Goal: Transaction & Acquisition: Book appointment/travel/reservation

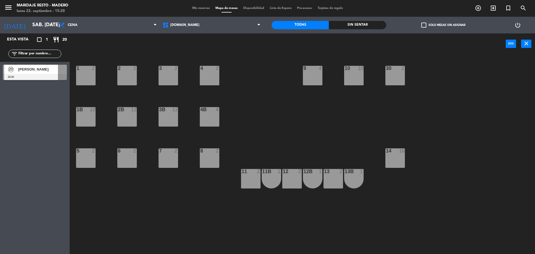
click at [50, 73] on div "[PERSON_NAME]" at bounding box center [38, 69] width 40 height 9
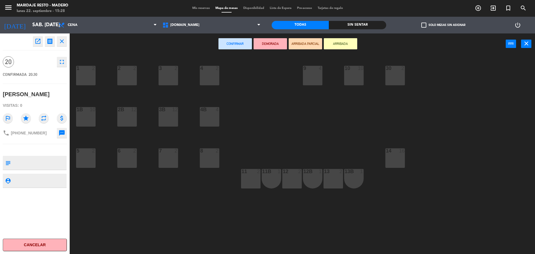
click at [60, 45] on button "close" at bounding box center [62, 41] width 10 height 10
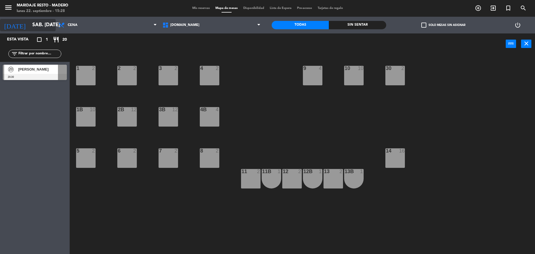
click at [47, 25] on input "sáb. [DATE]" at bounding box center [62, 25] width 65 height 11
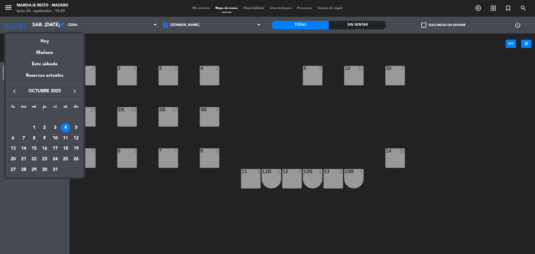
click at [17, 90] on icon "keyboard_arrow_left" at bounding box center [14, 91] width 7 height 7
click at [14, 159] on div "22" at bounding box center [12, 158] width 9 height 9
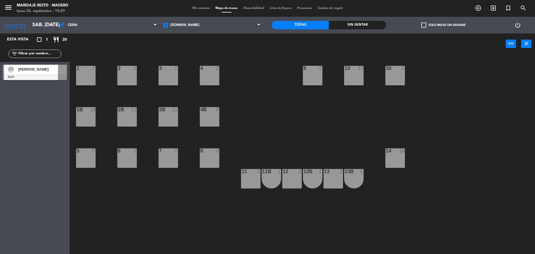
type input "lun. [DATE]"
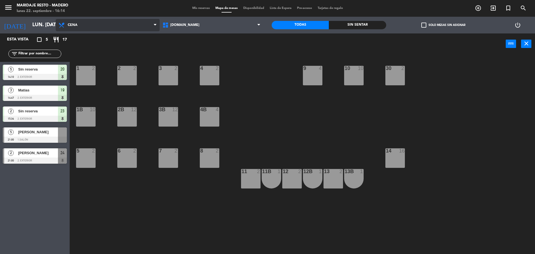
click at [99, 27] on span "Cena" at bounding box center [108, 25] width 104 height 12
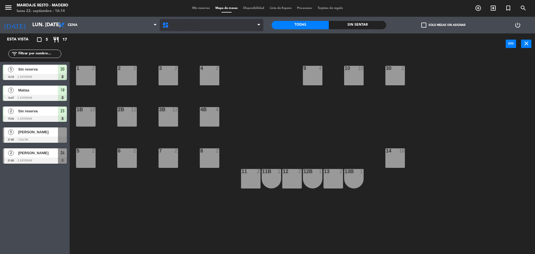
drag, startPoint x: 190, startPoint y: 36, endPoint x: 194, endPoint y: 25, distance: 11.0
click at [192, 32] on ng-component "menu Maridaje [PERSON_NAME] lunes 22. septiembre - 16:14 Mis reservas Mapa de m…" at bounding box center [267, 127] width 535 height 255
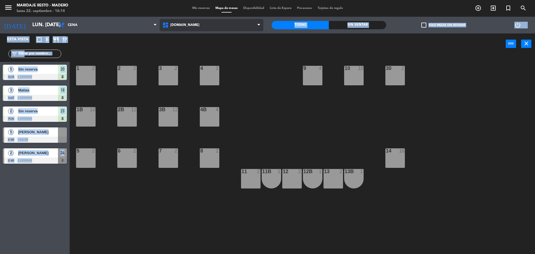
click at [194, 25] on span "[DOMAIN_NAME]" at bounding box center [212, 25] width 104 height 12
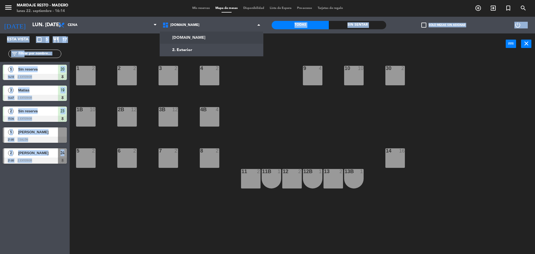
click at [124, 52] on div "power_input close" at bounding box center [288, 43] width 436 height 21
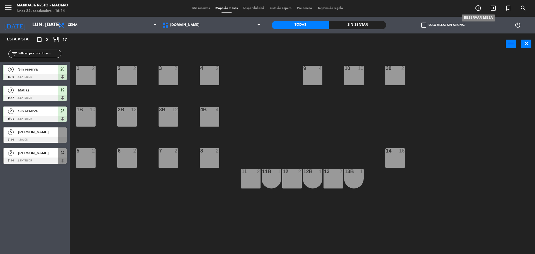
click at [477, 8] on icon "add_circle_outline" at bounding box center [478, 8] width 7 height 7
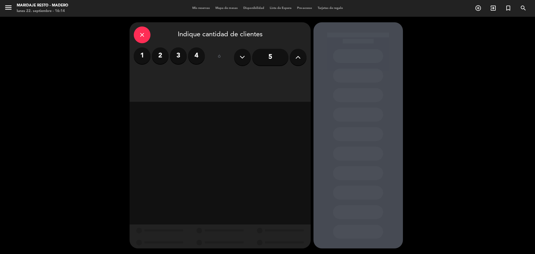
click at [300, 61] on button at bounding box center [298, 57] width 17 height 17
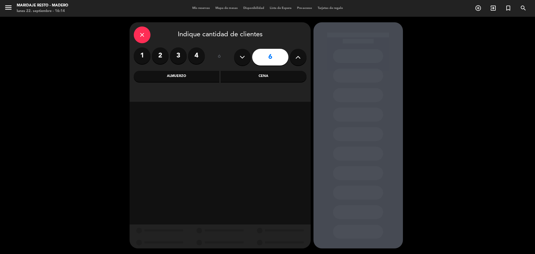
click at [300, 61] on button at bounding box center [298, 57] width 17 height 17
click at [299, 61] on button at bounding box center [298, 57] width 17 height 17
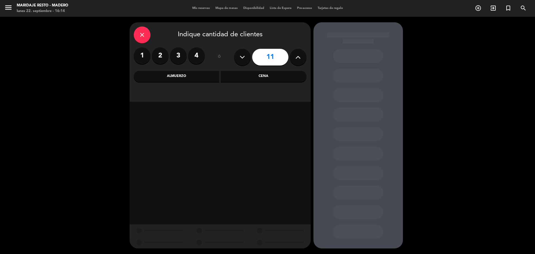
click at [299, 61] on icon at bounding box center [297, 57] width 5 height 8
type input "12"
click at [243, 74] on div "Cena" at bounding box center [264, 76] width 86 height 11
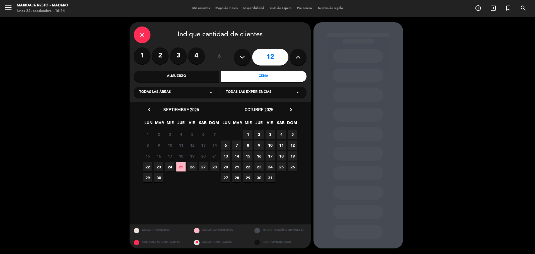
click at [206, 79] on div "Almuerzo" at bounding box center [177, 76] width 86 height 11
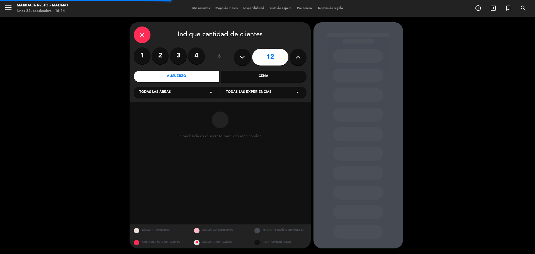
click at [255, 77] on div "Cena" at bounding box center [264, 76] width 86 height 11
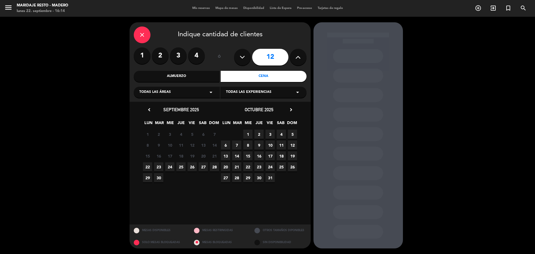
click at [150, 178] on span "29" at bounding box center [147, 177] width 9 height 9
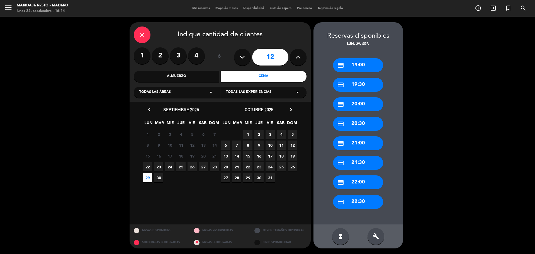
click at [368, 63] on div "credit_card 19:00" at bounding box center [358, 65] width 50 height 14
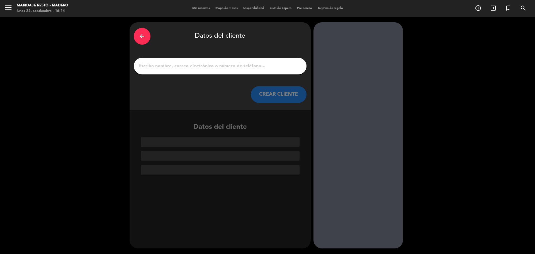
click at [260, 66] on input "1" at bounding box center [220, 66] width 164 height 8
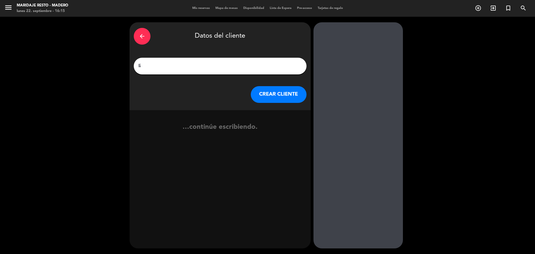
type input "l"
type input "[PERSON_NAME]"
click at [275, 96] on button "CREAR CLIENTE" at bounding box center [279, 94] width 56 height 17
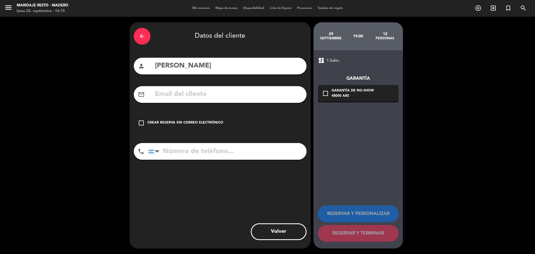
click at [167, 151] on input "tel" at bounding box center [227, 151] width 158 height 17
type input "1160512940"
click at [141, 123] on icon "check_box_outline_blank" at bounding box center [141, 123] width 7 height 7
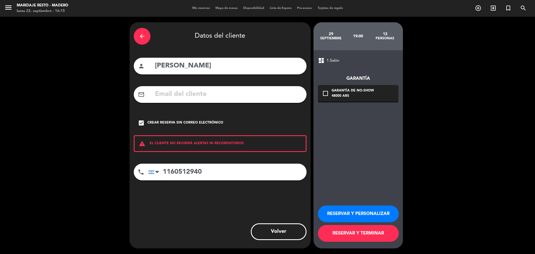
click at [360, 218] on button "RESERVAR Y PERSONALIZAR" at bounding box center [358, 213] width 81 height 17
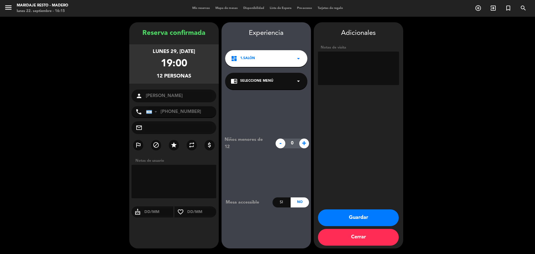
click at [372, 220] on button "Guardar" at bounding box center [358, 217] width 81 height 17
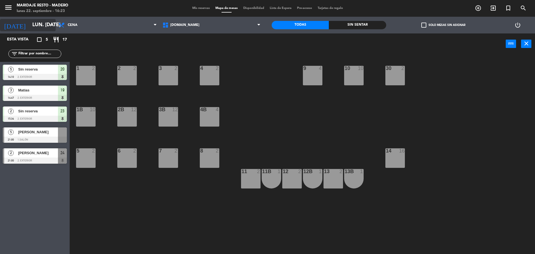
click at [43, 22] on input "lun. [DATE]" at bounding box center [62, 25] width 65 height 11
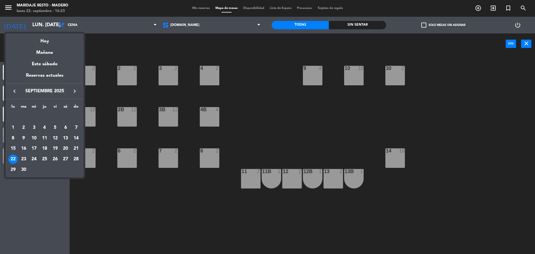
click at [13, 167] on div "29" at bounding box center [12, 169] width 9 height 9
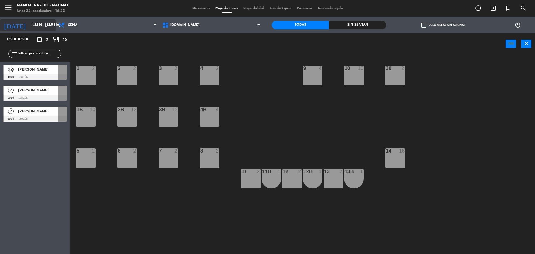
click at [52, 26] on icon "arrow_drop_down" at bounding box center [51, 25] width 7 height 7
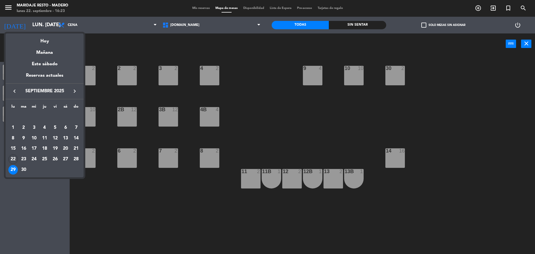
click at [104, 42] on div at bounding box center [267, 127] width 535 height 254
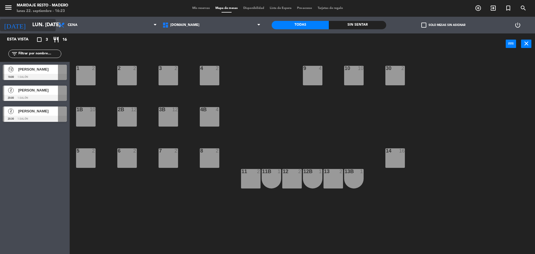
click at [49, 22] on icon "arrow_drop_down" at bounding box center [51, 25] width 7 height 7
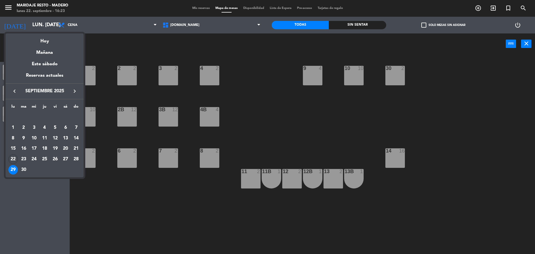
click at [11, 159] on div "22" at bounding box center [12, 158] width 9 height 9
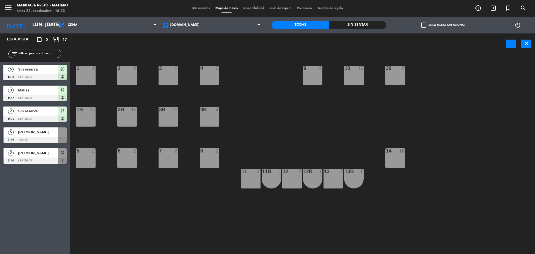
click at [55, 72] on span "Sin reserva" at bounding box center [38, 69] width 40 height 6
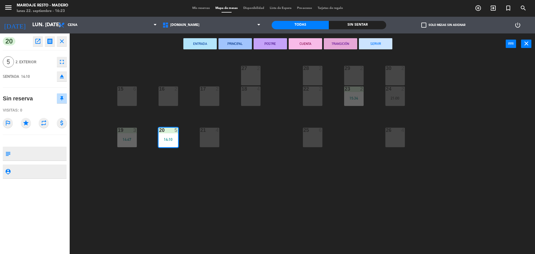
click at [377, 41] on button "SERVIR" at bounding box center [375, 43] width 33 height 11
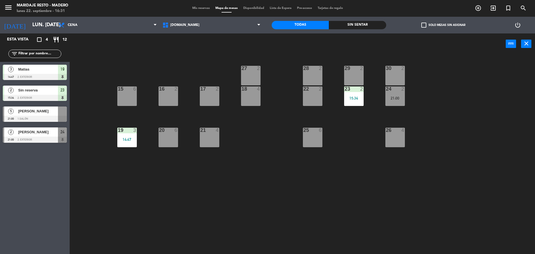
click at [38, 92] on span "Sin reserva" at bounding box center [38, 90] width 40 height 6
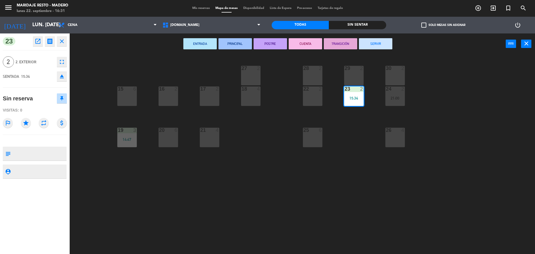
click at [376, 45] on button "SERVIR" at bounding box center [375, 43] width 33 height 11
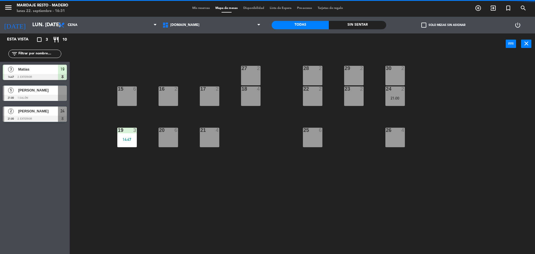
click at [33, 87] on div "[PERSON_NAME]" at bounding box center [38, 90] width 40 height 9
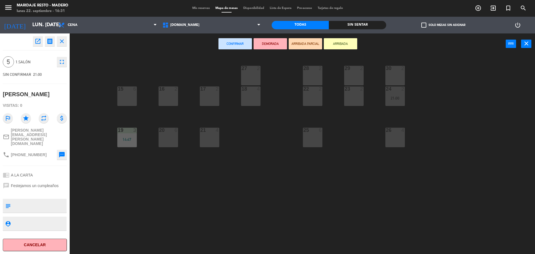
click at [65, 42] on icon "close" at bounding box center [62, 41] width 7 height 7
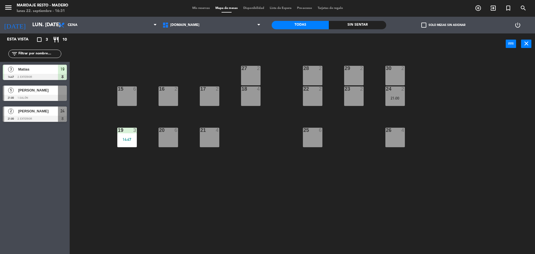
click at [44, 75] on div at bounding box center [35, 77] width 64 height 6
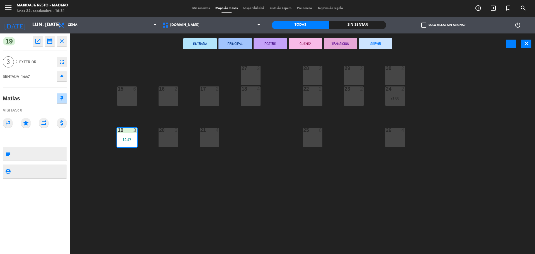
click at [371, 49] on div "ENTRADA PRINCIPAL POSTRE CUENTA TRANSICIÓN SERVIR power_input close" at bounding box center [288, 43] width 436 height 21
click at [372, 46] on button "SERVIR" at bounding box center [375, 43] width 33 height 11
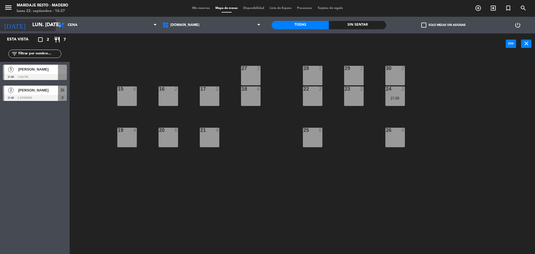
click at [42, 26] on input "lun. [DATE]" at bounding box center [62, 25] width 65 height 11
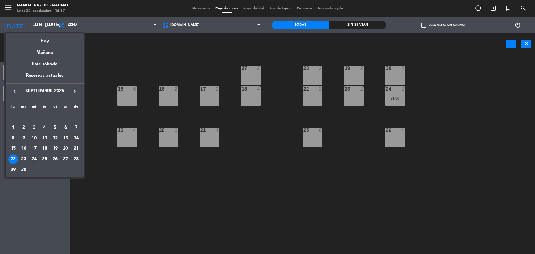
drag, startPoint x: 35, startPoint y: 158, endPoint x: 35, endPoint y: 154, distance: 3.4
click at [35, 157] on div "24" at bounding box center [33, 158] width 9 height 9
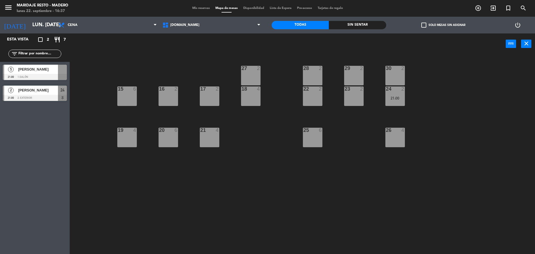
type input "mié. [DATE]"
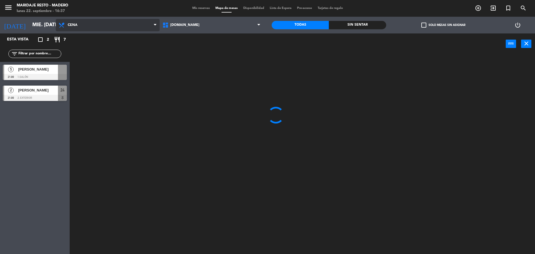
click at [122, 22] on span "Cena" at bounding box center [108, 25] width 104 height 12
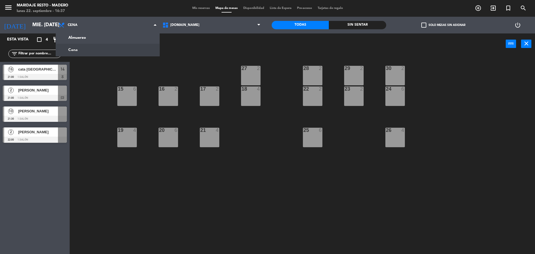
drag, startPoint x: 91, startPoint y: 74, endPoint x: 94, endPoint y: 72, distance: 3.4
click at [91, 74] on div "27 2 28 2 29 2 30 2 15 6 16 2 17 2 18 4 22 2 24 6 23 2 19 4 20 6 21 4 26 4 25 6" at bounding box center [305, 156] width 460 height 200
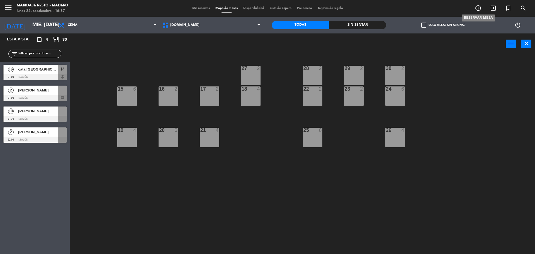
click at [478, 8] on icon "add_circle_outline" at bounding box center [478, 8] width 7 height 7
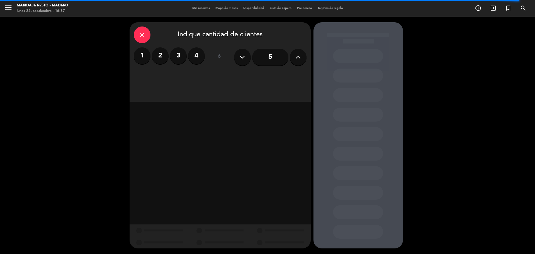
click at [295, 54] on button at bounding box center [298, 57] width 17 height 17
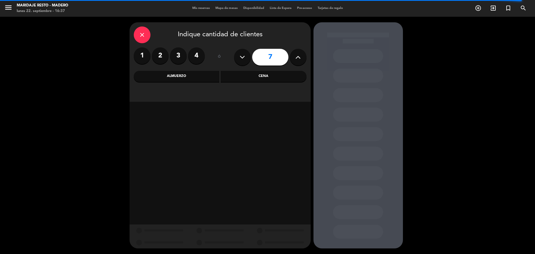
click at [295, 54] on button at bounding box center [298, 57] width 17 height 17
type input "10"
click at [207, 74] on div "Almuerzo" at bounding box center [177, 76] width 86 height 11
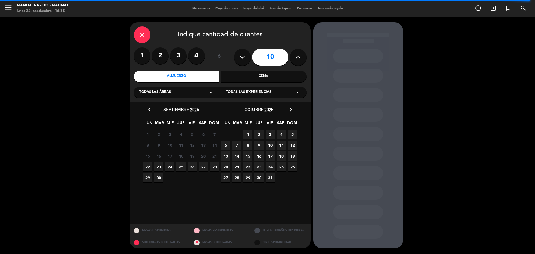
click at [171, 169] on span "24" at bounding box center [169, 166] width 9 height 9
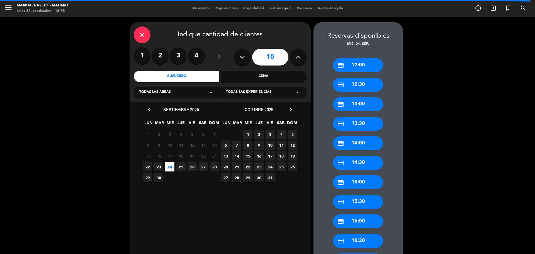
click at [360, 84] on div "credit_card 12:30" at bounding box center [358, 85] width 50 height 14
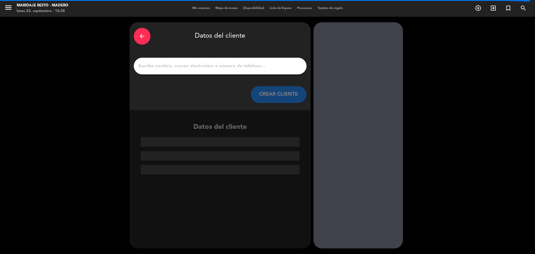
click at [234, 63] on input "1" at bounding box center [220, 66] width 164 height 8
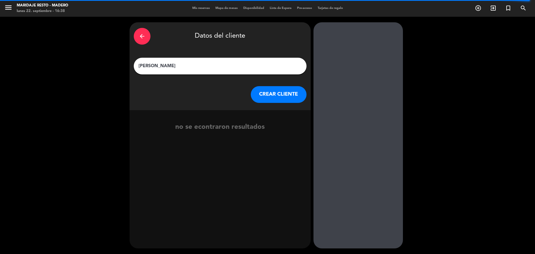
type input "[PERSON_NAME]"
click at [272, 91] on button "CREAR CLIENTE" at bounding box center [279, 94] width 56 height 17
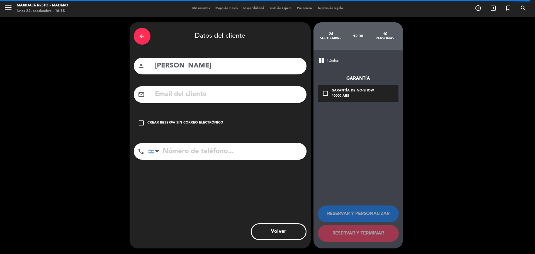
click at [261, 147] on input "tel" at bounding box center [227, 151] width 158 height 17
click at [182, 152] on input "1160242211" at bounding box center [227, 151] width 158 height 17
type input "1160442211"
click at [140, 123] on icon "check_box_outline_blank" at bounding box center [141, 123] width 7 height 7
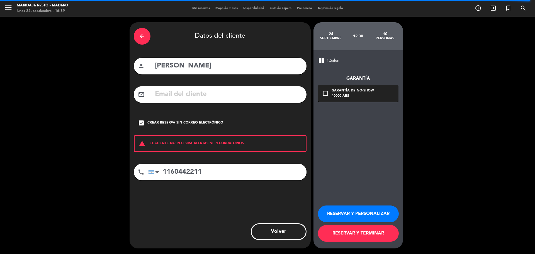
click at [366, 234] on button "RESERVAR Y TERMINAR" at bounding box center [358, 233] width 81 height 17
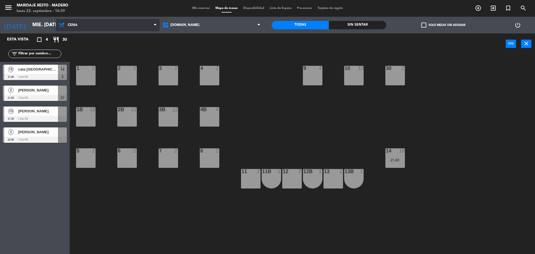
click at [65, 24] on icon at bounding box center [62, 25] width 8 height 7
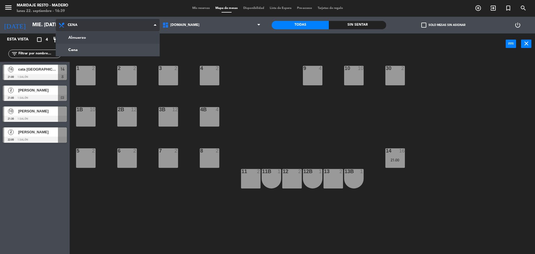
click at [85, 39] on ng-component "menu Maridaje [PERSON_NAME] lunes 22. septiembre - 16:39 Mis reservas Mapa de m…" at bounding box center [267, 127] width 535 height 255
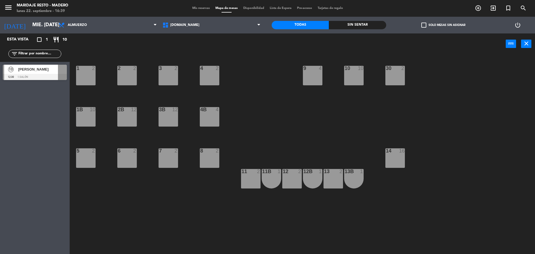
click at [36, 71] on span "[PERSON_NAME]" at bounding box center [38, 69] width 40 height 6
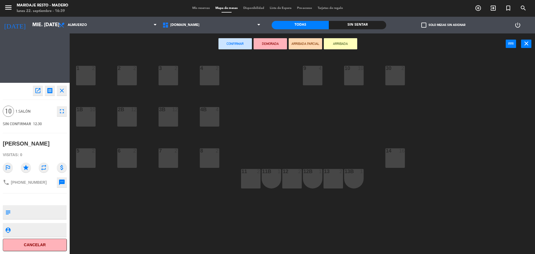
click at [36, 71] on div "Esta vista crop_square 1 restaurant 10 filter_list 10 [PERSON_NAME] 12:30 1.Sal…" at bounding box center [35, 143] width 70 height 220
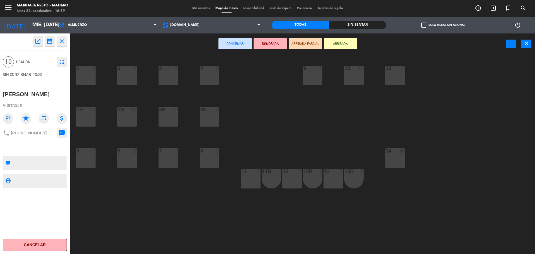
click at [38, 45] on button "open_in_new" at bounding box center [38, 41] width 10 height 10
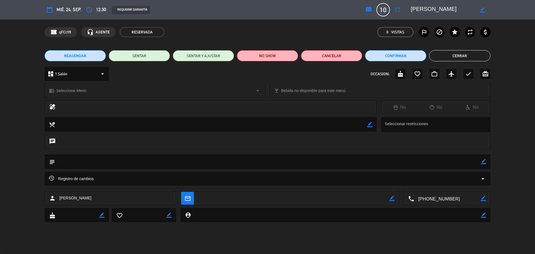
click at [484, 161] on icon "border_color" at bounding box center [483, 161] width 5 height 5
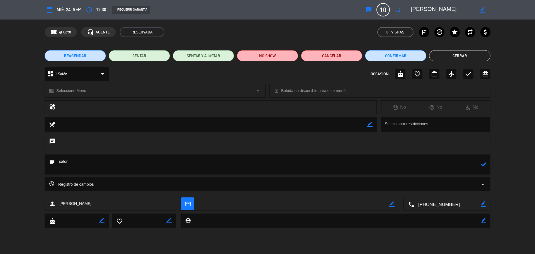
type textarea "salon"
click at [486, 164] on icon at bounding box center [483, 164] width 5 height 5
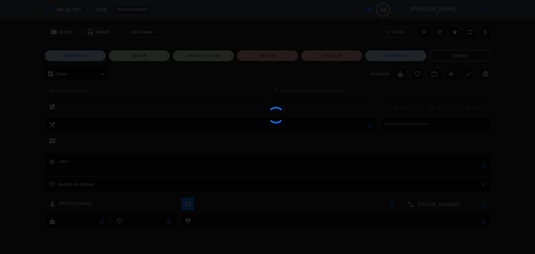
type textarea "salon"
